Goal: Task Accomplishment & Management: Use online tool/utility

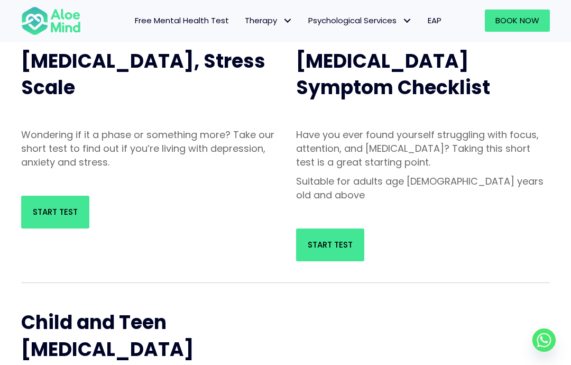
scroll to position [140, 0]
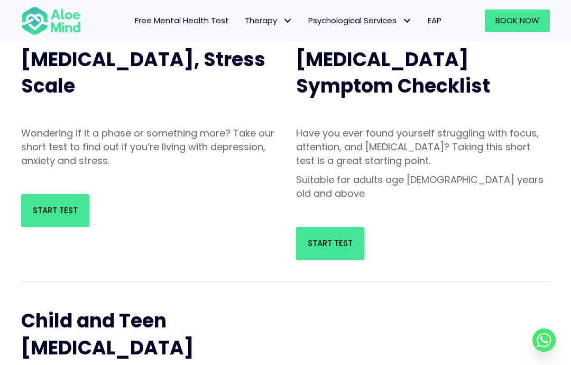
click at [49, 205] on span "Start Test" at bounding box center [55, 210] width 45 height 11
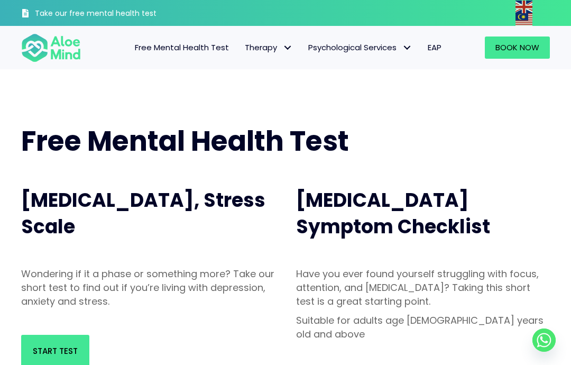
click at [43, 338] on link "Start Test" at bounding box center [55, 351] width 68 height 33
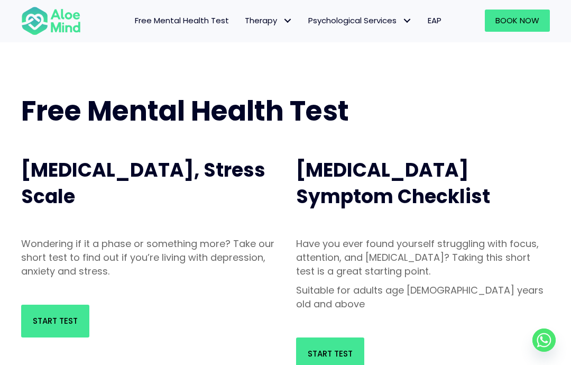
click at [333, 348] on span "Start Test" at bounding box center [330, 353] width 45 height 11
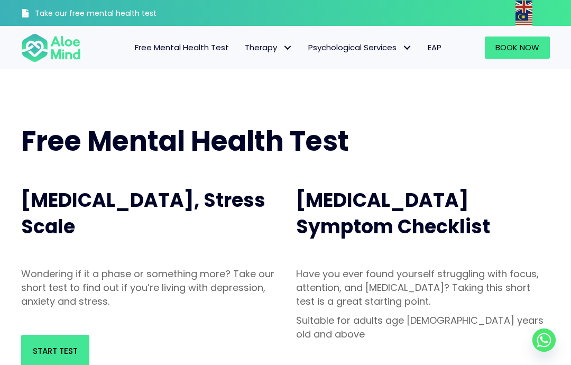
click at [52, 338] on link "Start Test" at bounding box center [55, 351] width 68 height 33
